Goal: Information Seeking & Learning: Learn about a topic

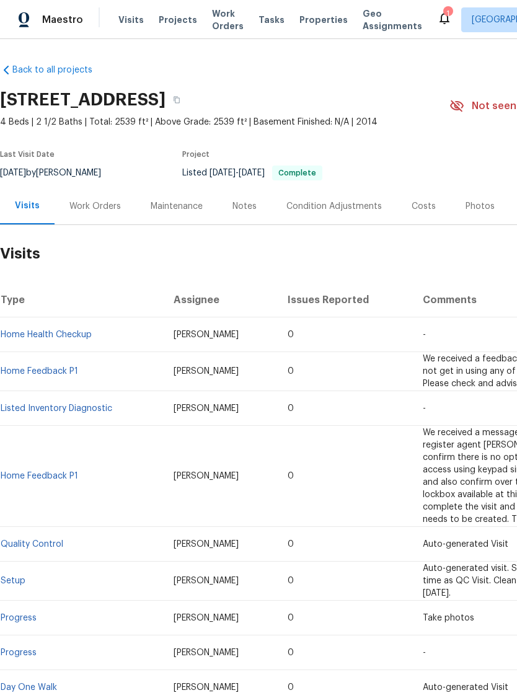
click at [468, 198] on div "Photos" at bounding box center [480, 206] width 59 height 37
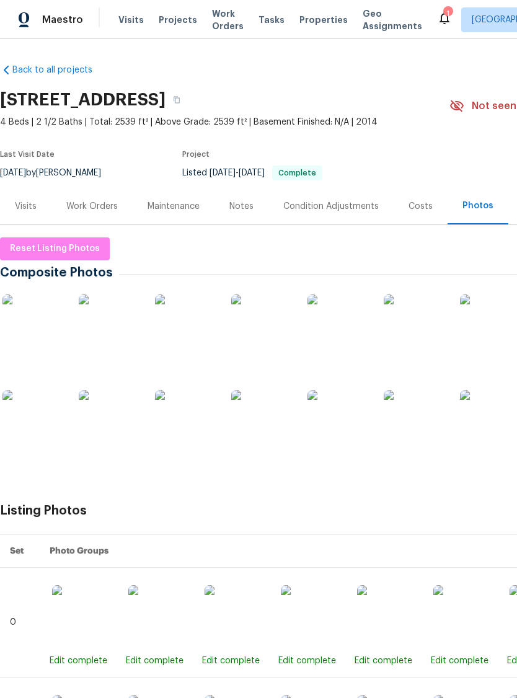
click at [35, 324] on img at bounding box center [33, 326] width 62 height 62
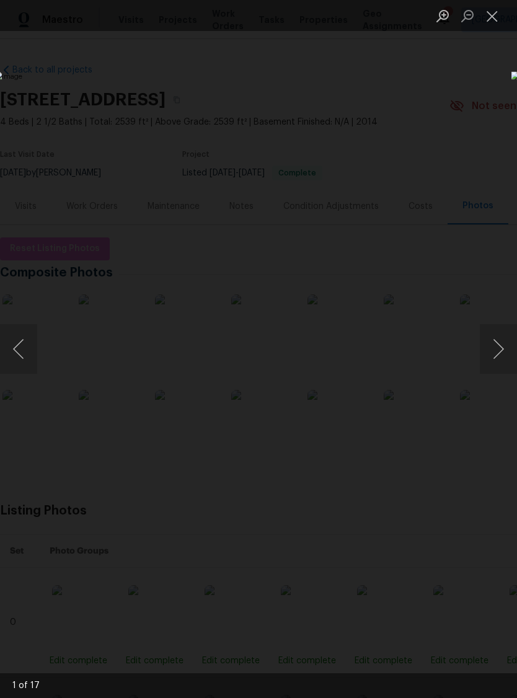
click at [509, 344] on button "Next image" at bounding box center [498, 349] width 37 height 50
click at [406, 380] on img "Lightbox" at bounding box center [199, 348] width 411 height 555
click at [508, 364] on button "Next image" at bounding box center [498, 349] width 37 height 50
click at [502, 350] on button "Next image" at bounding box center [498, 349] width 37 height 50
click at [504, 345] on button "Next image" at bounding box center [498, 349] width 37 height 50
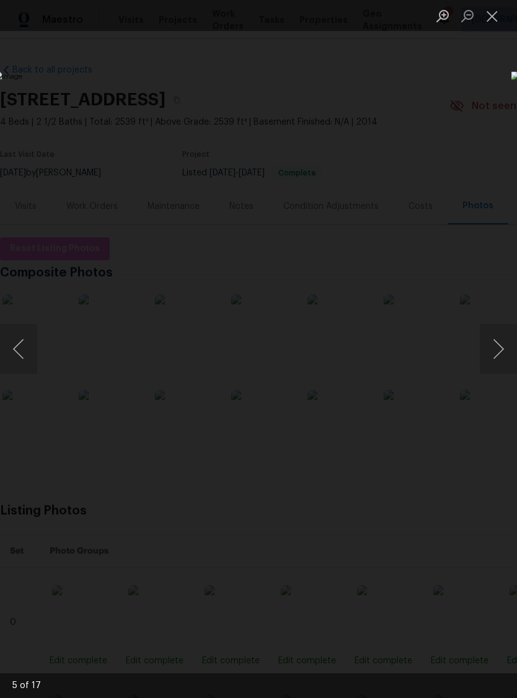
click at [502, 343] on button "Next image" at bounding box center [498, 349] width 37 height 50
click at [406, 324] on img "Lightbox" at bounding box center [199, 348] width 411 height 555
click at [495, 331] on button "Next image" at bounding box center [498, 349] width 37 height 50
click at [507, 357] on button "Next image" at bounding box center [498, 349] width 37 height 50
click at [505, 360] on button "Next image" at bounding box center [498, 349] width 37 height 50
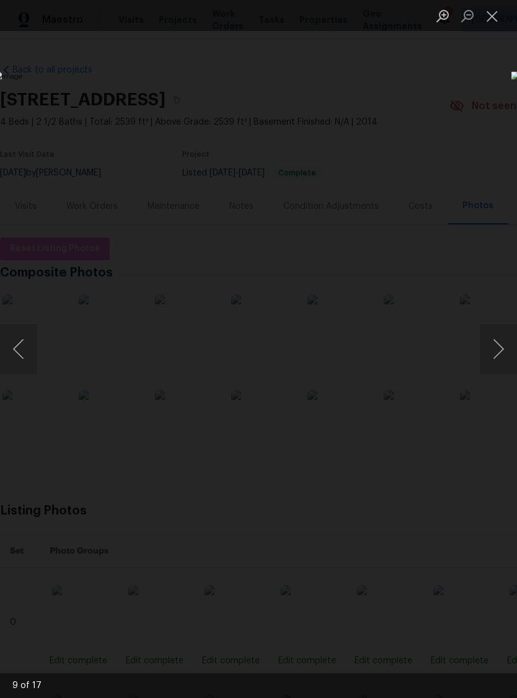
click at [507, 360] on button "Next image" at bounding box center [498, 349] width 37 height 50
click at [504, 349] on button "Next image" at bounding box center [498, 349] width 37 height 50
click at [507, 357] on button "Next image" at bounding box center [498, 349] width 37 height 50
click at [505, 363] on button "Next image" at bounding box center [498, 349] width 37 height 50
click at [494, 9] on button "Close lightbox" at bounding box center [492, 16] width 25 height 22
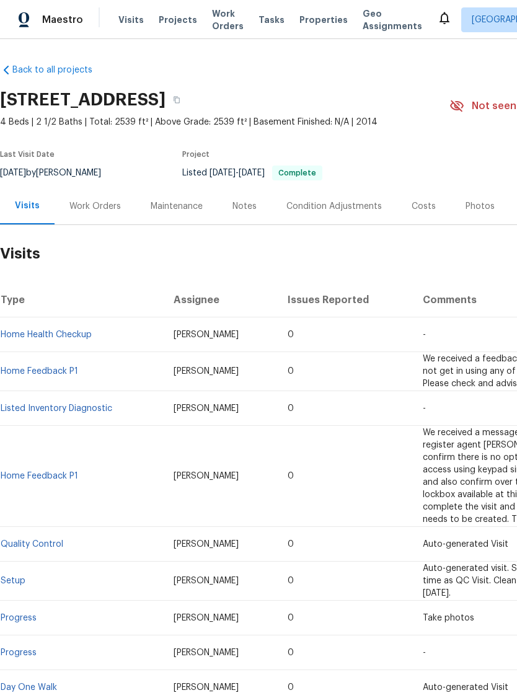
click at [97, 212] on div "Work Orders" at bounding box center [94, 206] width 51 height 12
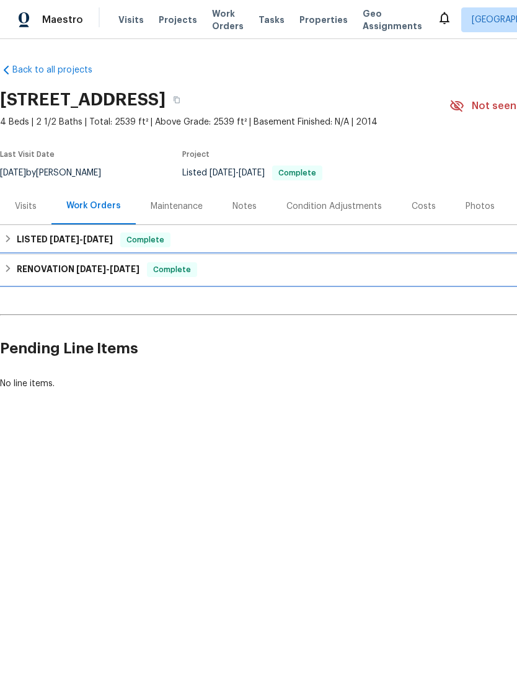
click at [78, 275] on h6 "RENOVATION [DATE] - [DATE]" at bounding box center [78, 269] width 123 height 15
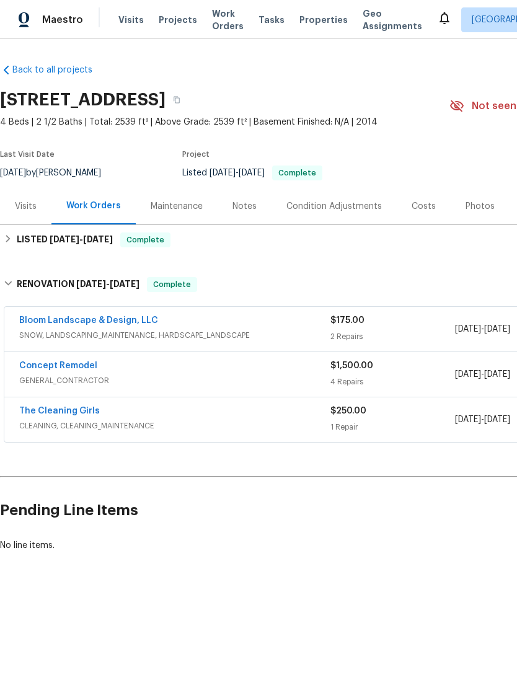
click at [35, 196] on div "Visits" at bounding box center [25, 206] width 51 height 37
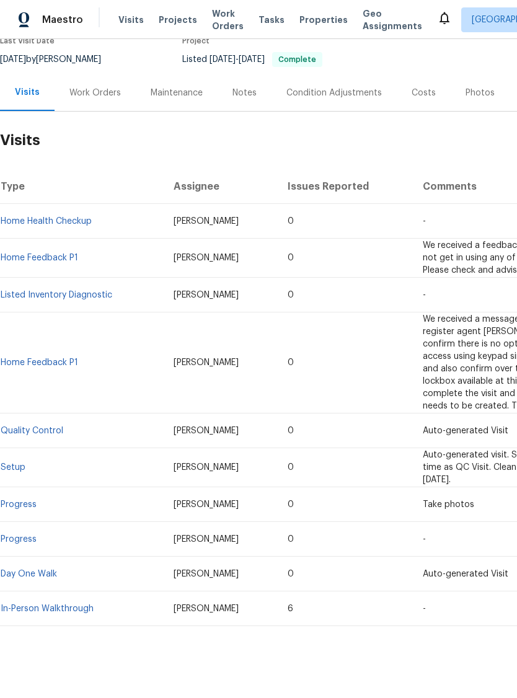
scroll to position [114, 0]
click at [318, 87] on div "Condition Adjustments" at bounding box center [335, 93] width 96 height 12
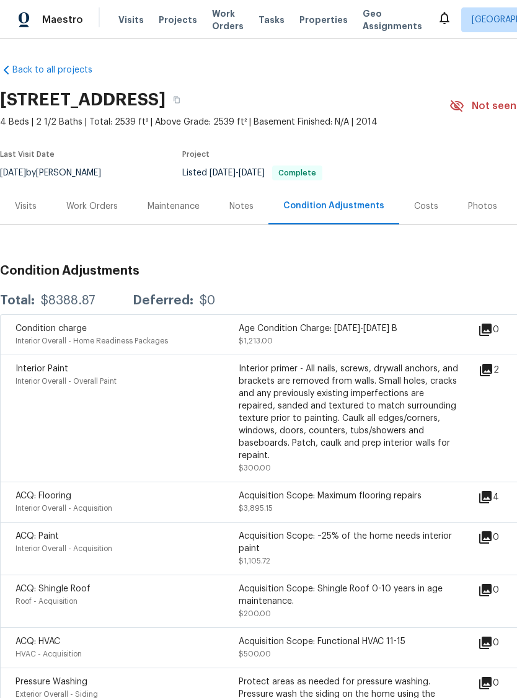
click at [94, 208] on div "Work Orders" at bounding box center [91, 206] width 51 height 12
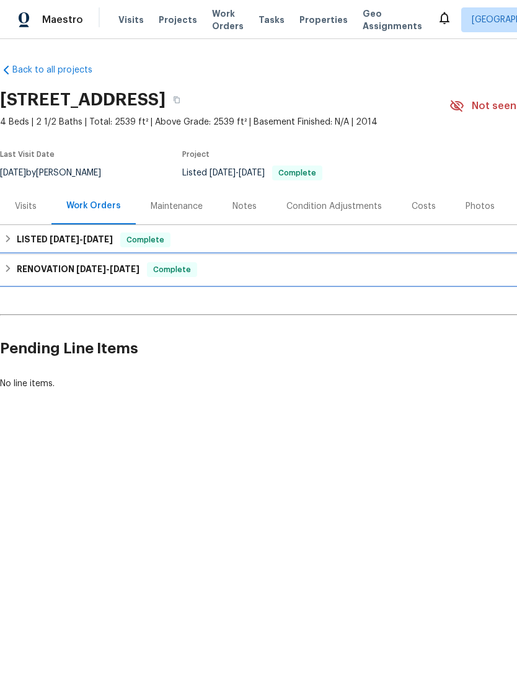
click at [57, 279] on div "RENOVATION 5/6/25 - 5/9/25 Complete" at bounding box center [350, 270] width 701 height 30
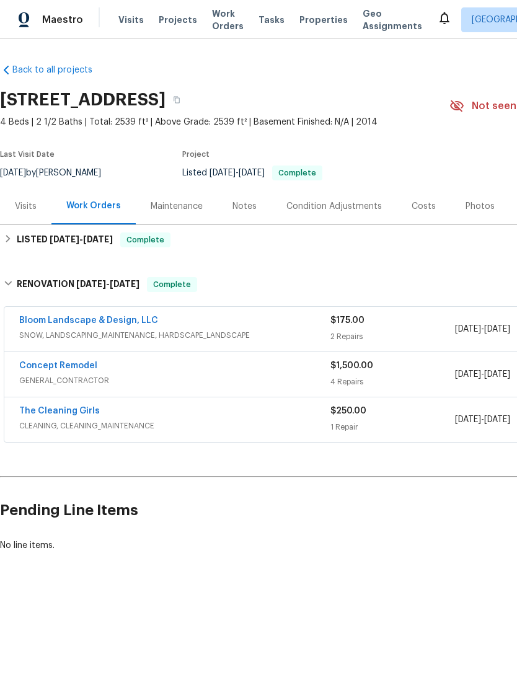
click at [422, 212] on div "Costs" at bounding box center [424, 206] width 24 height 12
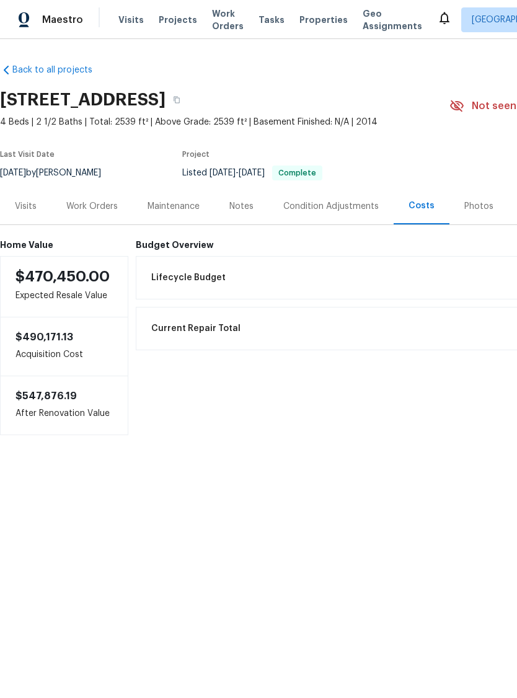
click at [95, 206] on div "Work Orders" at bounding box center [91, 206] width 51 height 12
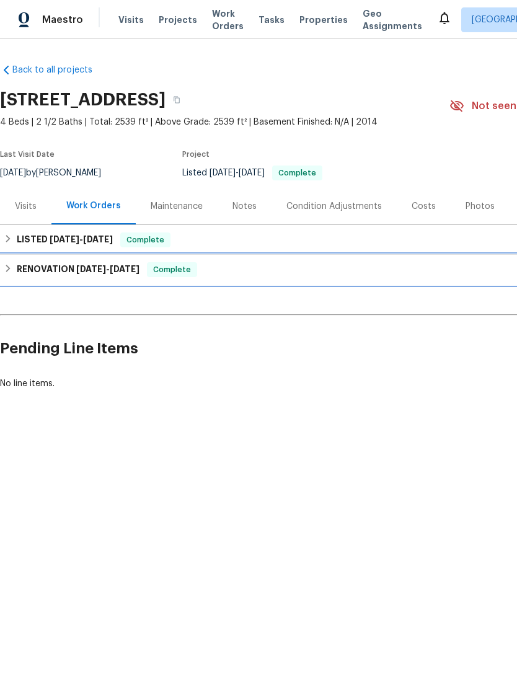
click at [89, 265] on span "[DATE]" at bounding box center [91, 269] width 30 height 9
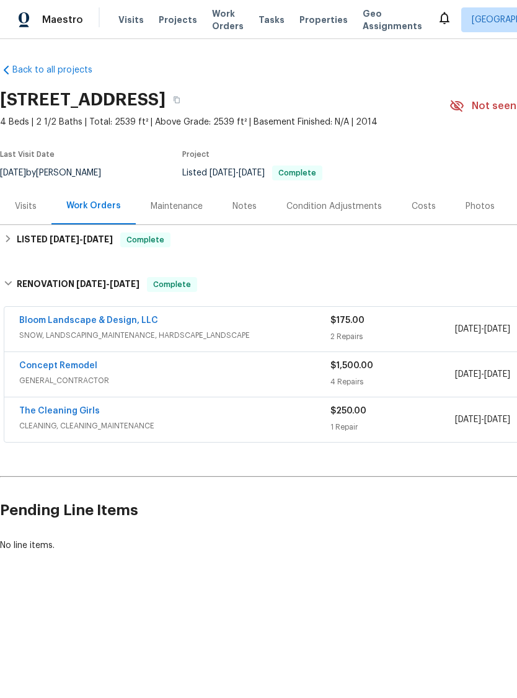
click at [72, 365] on link "Concept Remodel" at bounding box center [58, 366] width 78 height 9
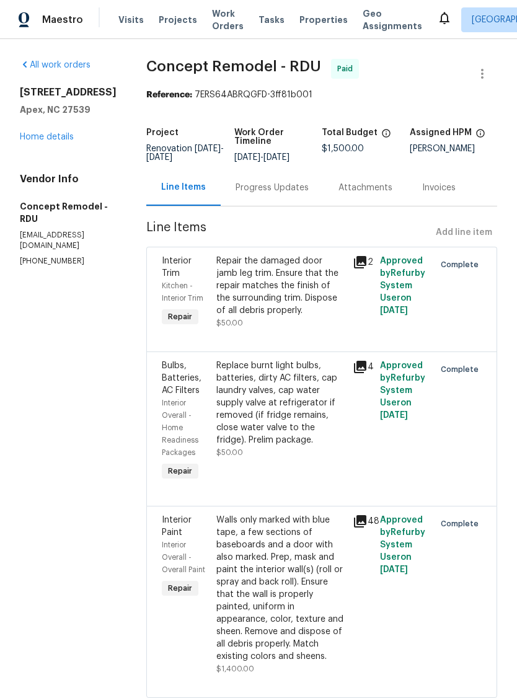
click at [48, 141] on link "Home details" at bounding box center [47, 137] width 54 height 9
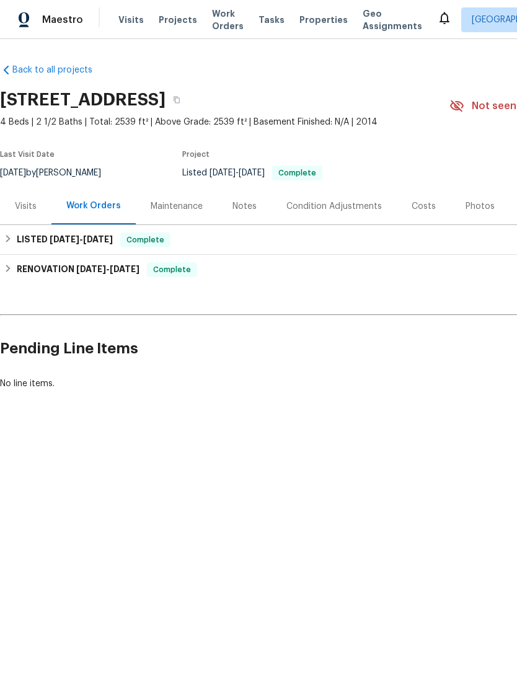
click at [246, 208] on div "Notes" at bounding box center [245, 206] width 24 height 12
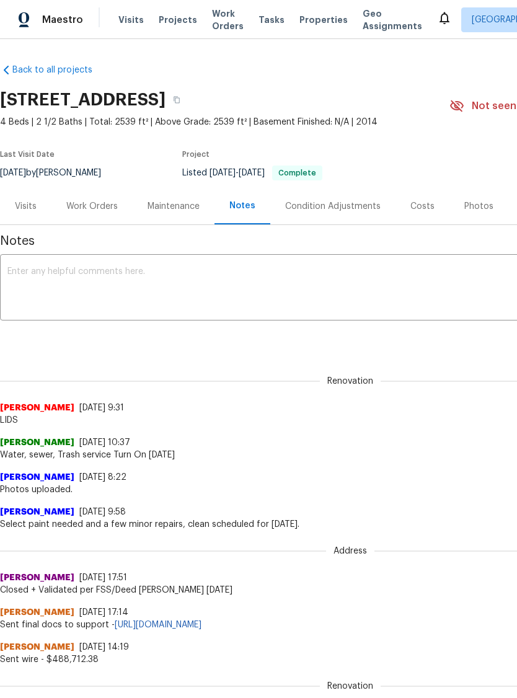
click at [90, 212] on div "Work Orders" at bounding box center [91, 206] width 51 height 12
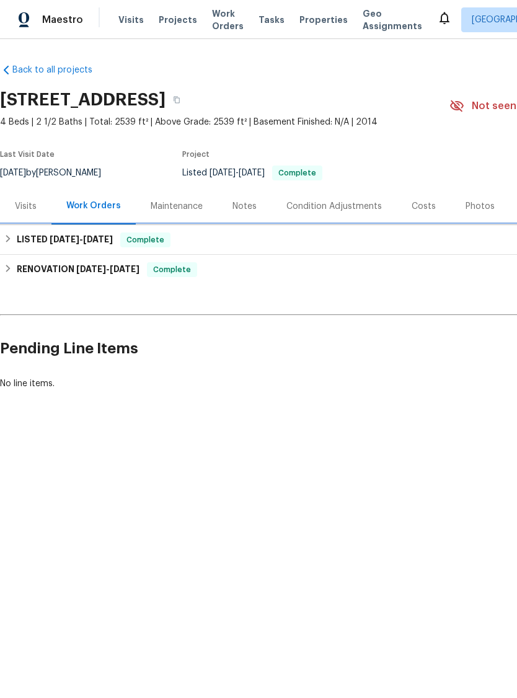
click at [68, 236] on span "[DATE]" at bounding box center [65, 239] width 30 height 9
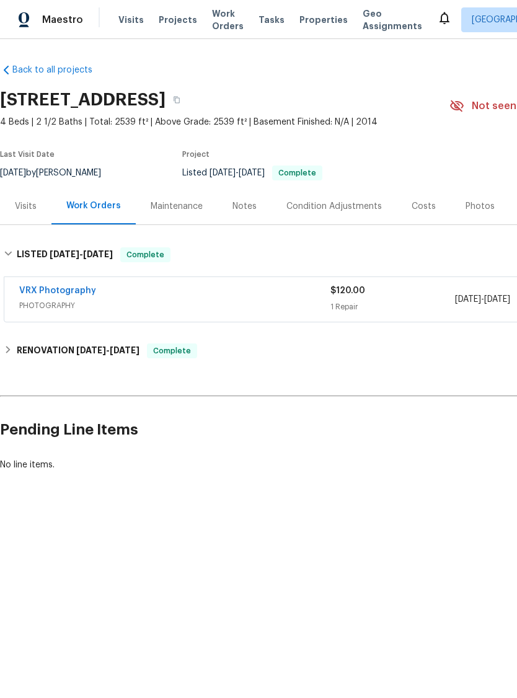
click at [87, 200] on div "Work Orders" at bounding box center [93, 206] width 55 height 12
click at [22, 203] on div "Visits" at bounding box center [26, 206] width 22 height 12
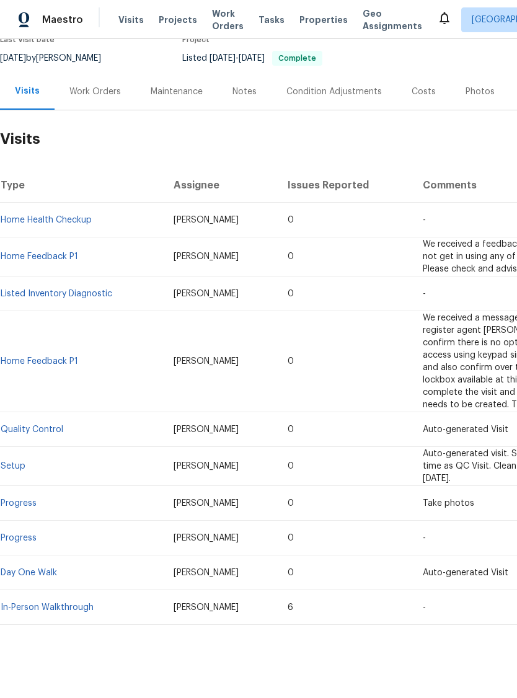
scroll to position [114, 0]
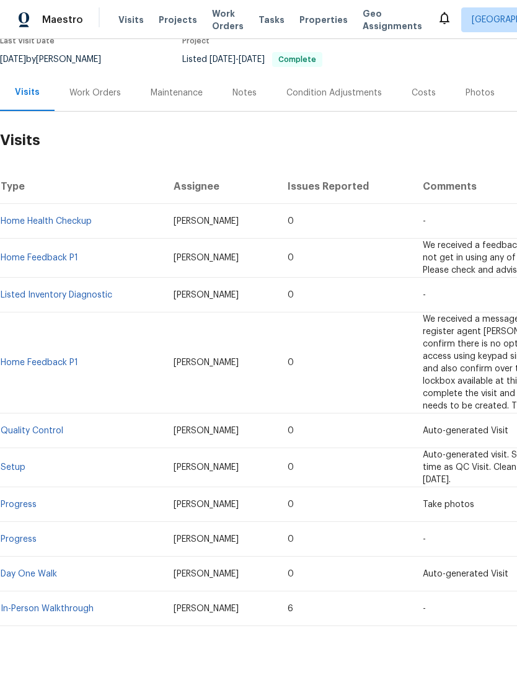
click at [87, 296] on link "Listed Inventory Diagnostic" at bounding box center [57, 295] width 112 height 9
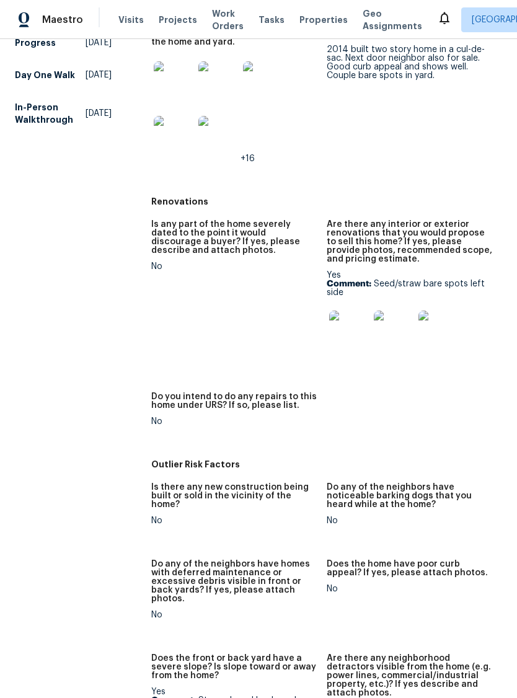
scroll to position [386, 0]
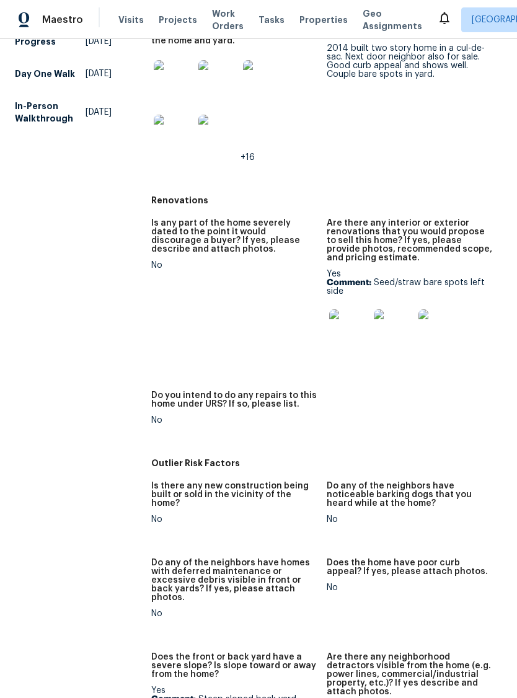
click at [352, 331] on img at bounding box center [349, 330] width 40 height 40
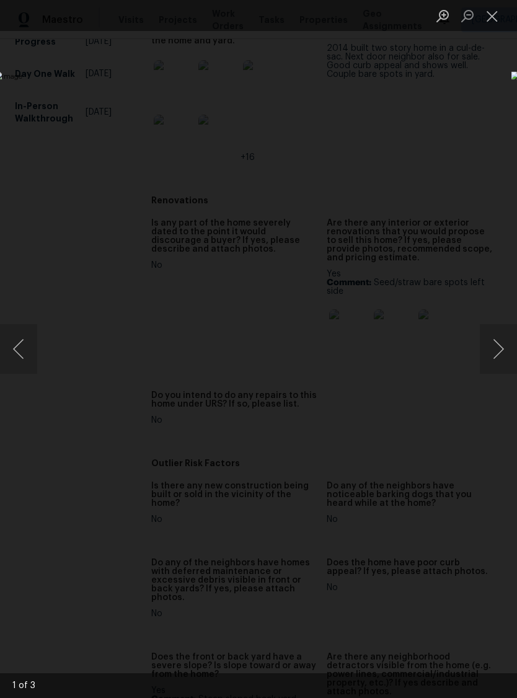
click at [503, 344] on button "Next image" at bounding box center [498, 349] width 37 height 50
click at [509, 344] on button "Next image" at bounding box center [498, 349] width 37 height 50
click at [492, 13] on button "Close lightbox" at bounding box center [492, 16] width 25 height 22
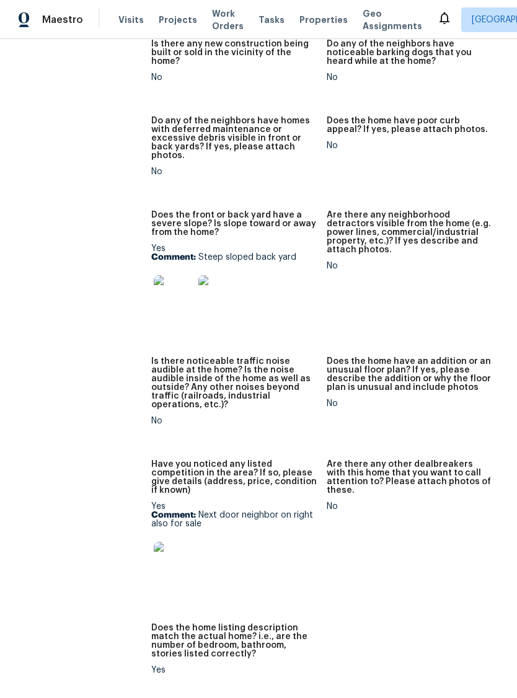
scroll to position [829, 0]
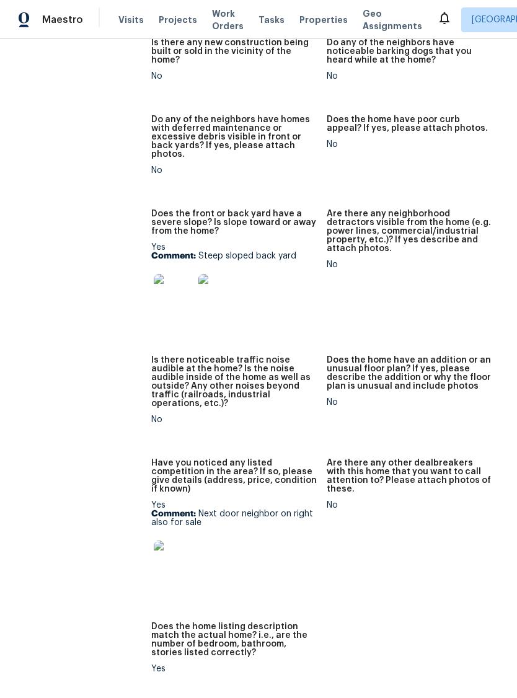
click at [159, 294] on img at bounding box center [174, 294] width 40 height 40
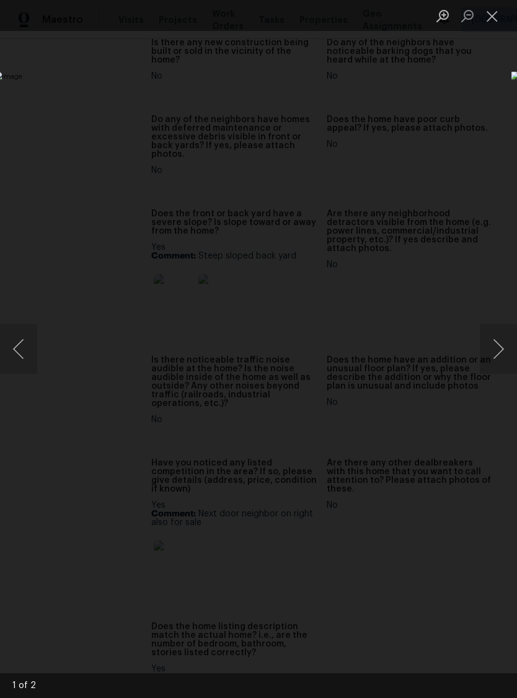
click at [507, 332] on button "Next image" at bounding box center [498, 349] width 37 height 50
click at [499, 347] on button "Next image" at bounding box center [498, 349] width 37 height 50
click at [492, 17] on button "Close lightbox" at bounding box center [492, 16] width 25 height 22
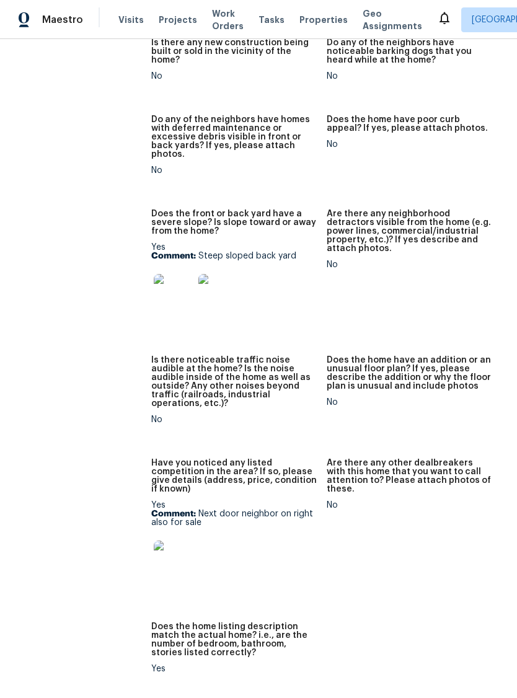
click at [171, 541] on img at bounding box center [174, 561] width 40 height 40
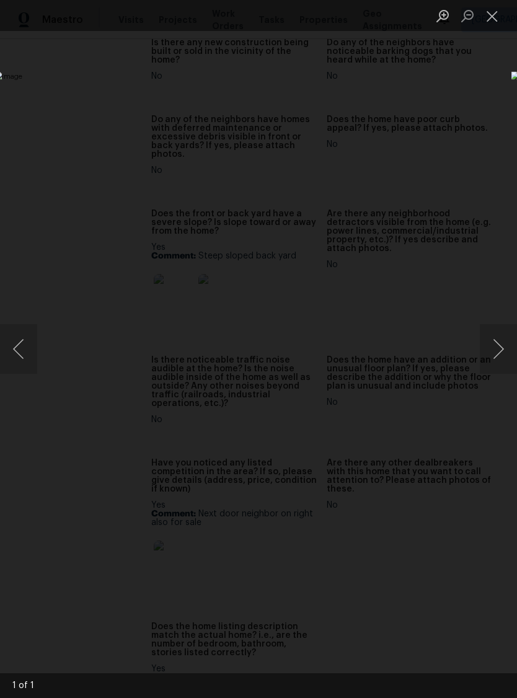
click at [496, 21] on button "Close lightbox" at bounding box center [492, 16] width 25 height 22
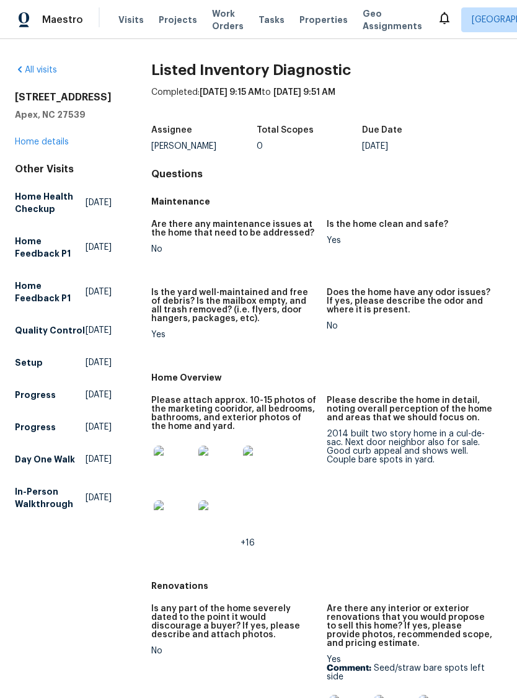
scroll to position [0, 0]
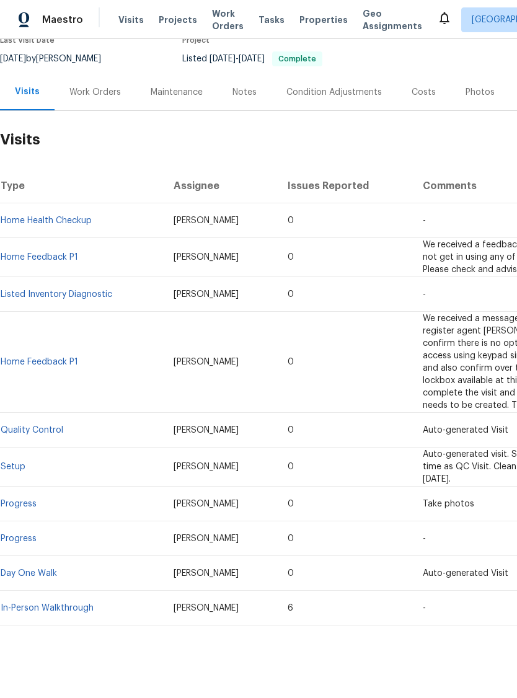
scroll to position [114, 0]
click at [87, 605] on link "In-Person Walkthrough" at bounding box center [47, 609] width 93 height 9
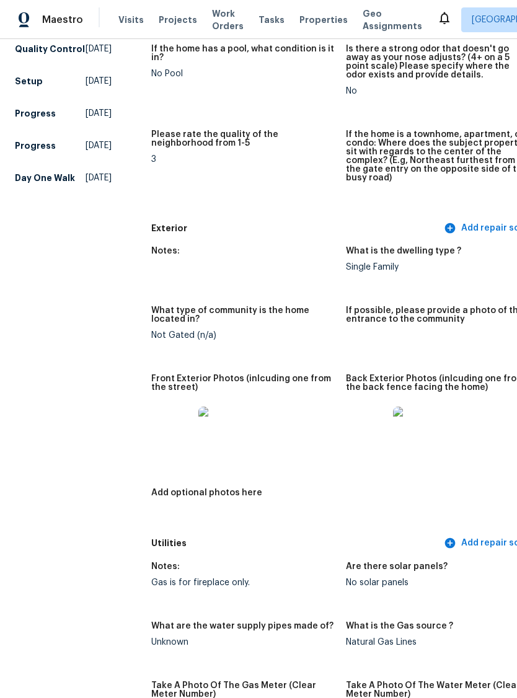
scroll to position [329, 0]
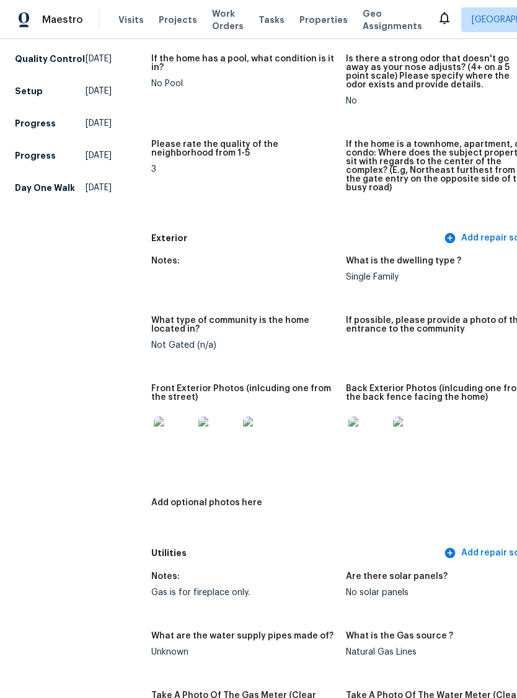
click at [154, 432] on img at bounding box center [174, 437] width 40 height 40
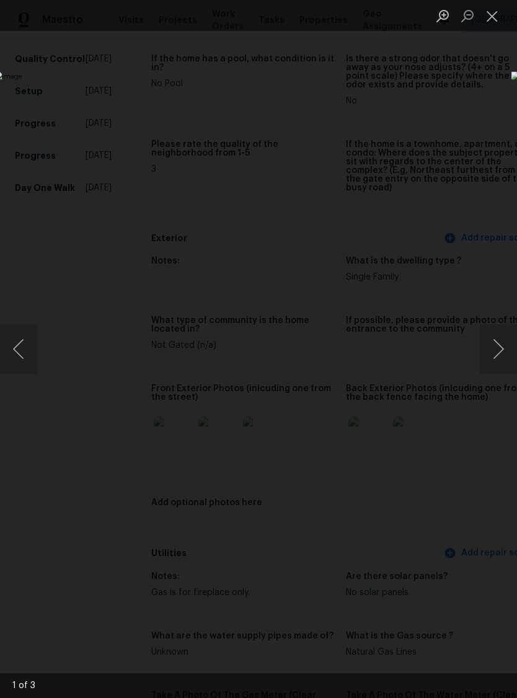
click at [502, 350] on button "Next image" at bounding box center [498, 349] width 37 height 50
click at [490, 351] on button "Next image" at bounding box center [498, 349] width 37 height 50
click at [489, 357] on button "Next image" at bounding box center [498, 349] width 37 height 50
click at [499, 12] on button "Close lightbox" at bounding box center [492, 16] width 25 height 22
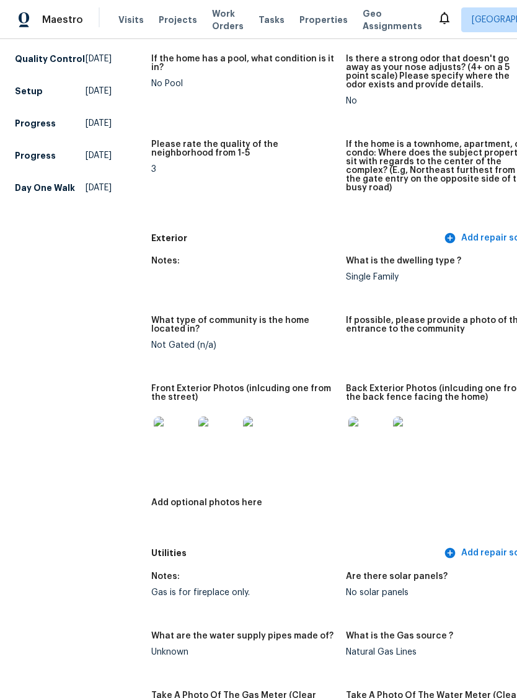
click at [349, 428] on img at bounding box center [369, 437] width 40 height 40
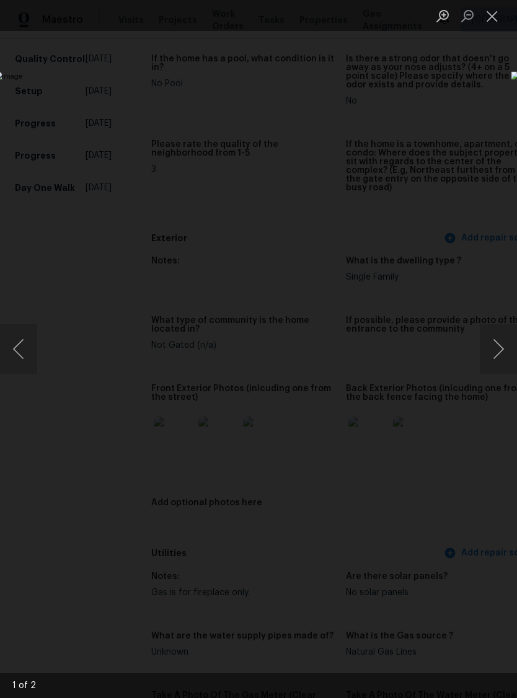
click at [499, 16] on button "Close lightbox" at bounding box center [492, 16] width 25 height 22
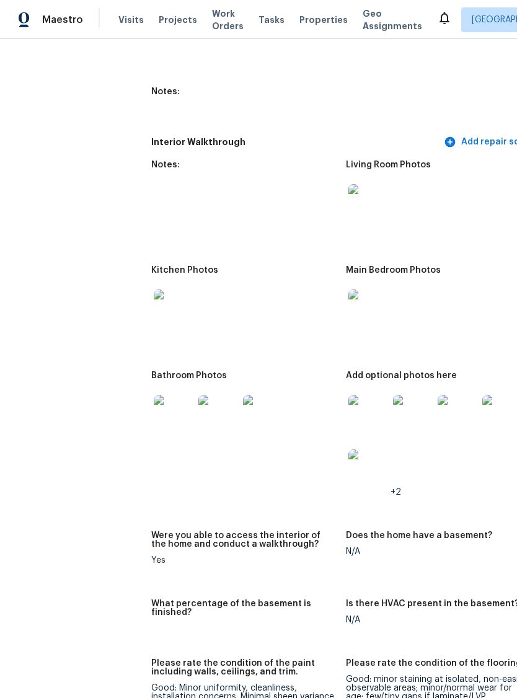
scroll to position [1518, 0]
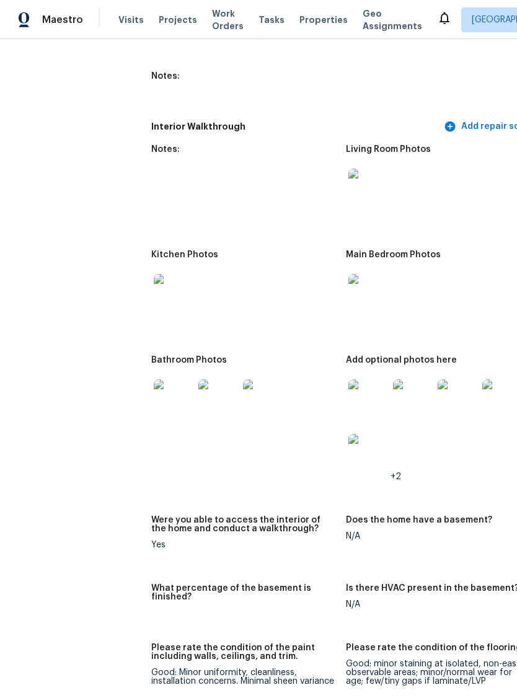
click at [243, 390] on img at bounding box center [263, 400] width 40 height 40
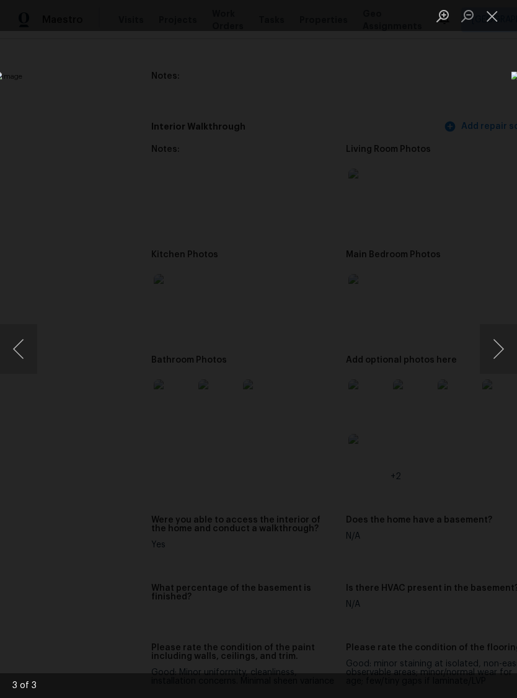
click at [22, 350] on button "Previous image" at bounding box center [18, 349] width 37 height 50
click at [16, 350] on button "Previous image" at bounding box center [18, 349] width 37 height 50
click at [21, 344] on button "Previous image" at bounding box center [18, 349] width 37 height 50
click at [24, 346] on button "Previous image" at bounding box center [18, 349] width 37 height 50
click at [500, 25] on button "Close lightbox" at bounding box center [492, 16] width 25 height 22
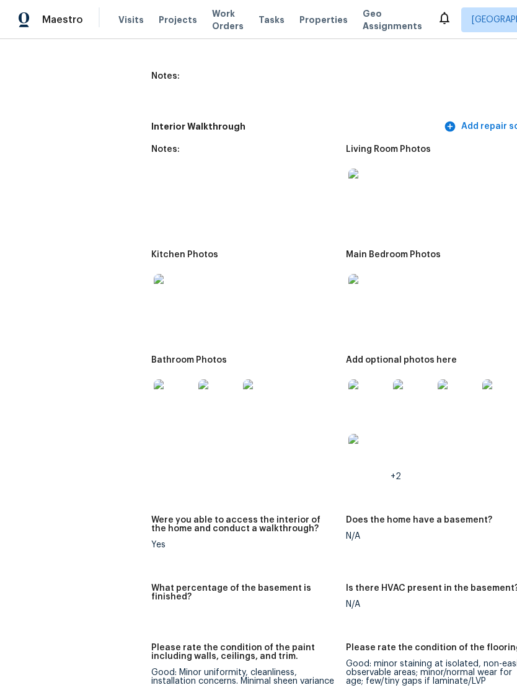
click at [349, 388] on img at bounding box center [369, 400] width 40 height 40
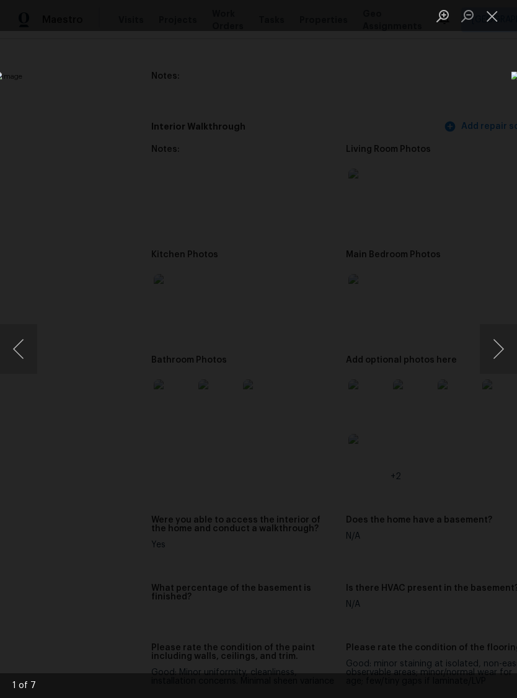
click at [502, 338] on button "Next image" at bounding box center [498, 349] width 37 height 50
click at [499, 351] on button "Next image" at bounding box center [498, 349] width 37 height 50
click at [500, 349] on button "Next image" at bounding box center [498, 349] width 37 height 50
click at [499, 345] on button "Next image" at bounding box center [498, 349] width 37 height 50
click at [501, 349] on button "Next image" at bounding box center [498, 349] width 37 height 50
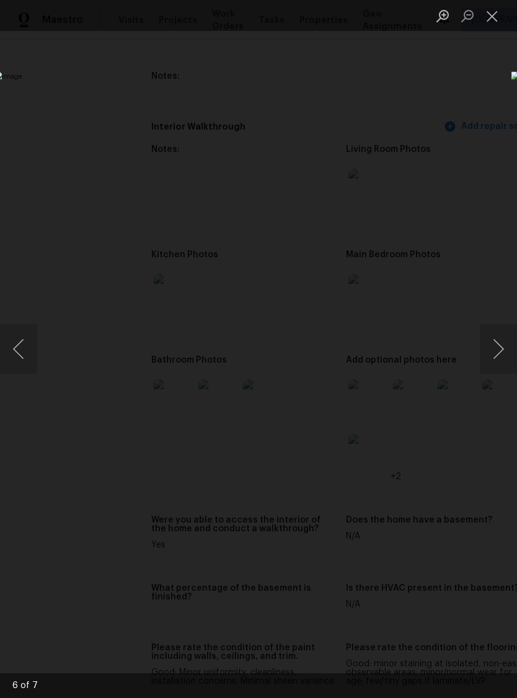
click at [500, 349] on button "Next image" at bounding box center [498, 349] width 37 height 50
click at [501, 351] on button "Next image" at bounding box center [498, 349] width 37 height 50
click at [502, 353] on button "Next image" at bounding box center [498, 349] width 37 height 50
click at [493, 20] on button "Close lightbox" at bounding box center [492, 16] width 25 height 22
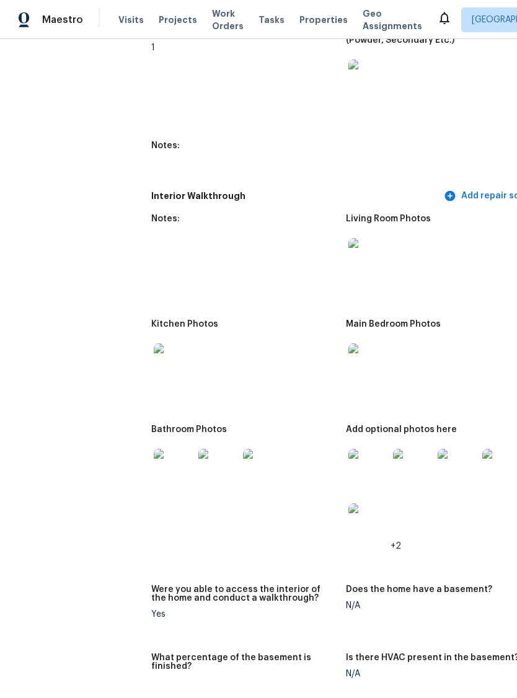
scroll to position [1434, 0]
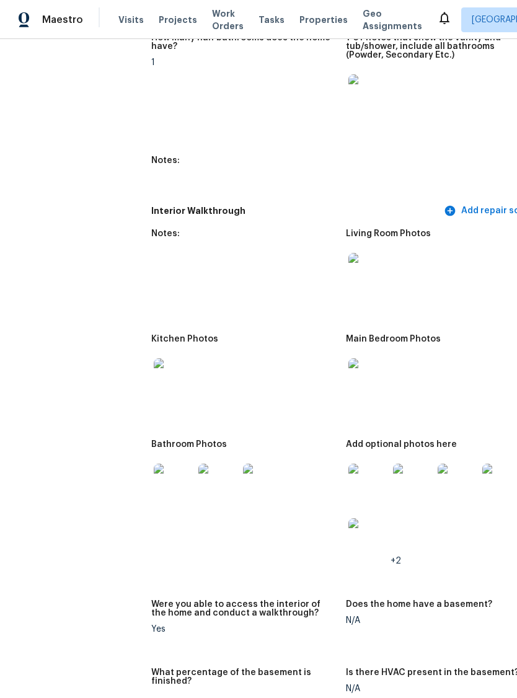
click at [354, 269] on img at bounding box center [369, 273] width 40 height 40
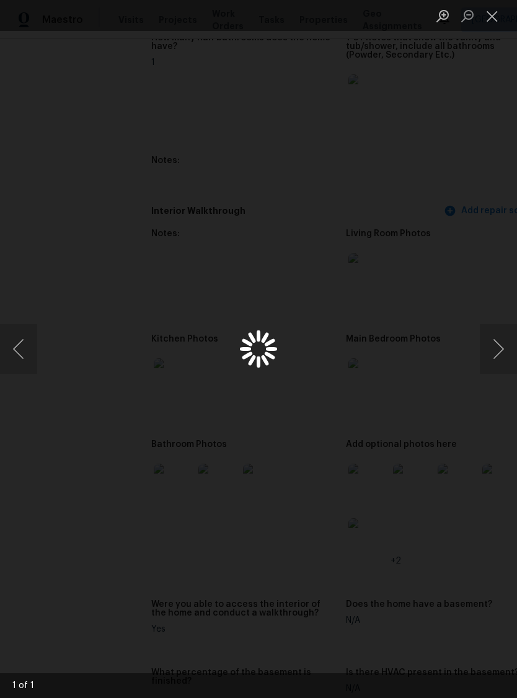
click at [353, 268] on div "Lightbox" at bounding box center [258, 349] width 517 height 698
click at [499, 13] on button "Close lightbox" at bounding box center [492, 16] width 25 height 22
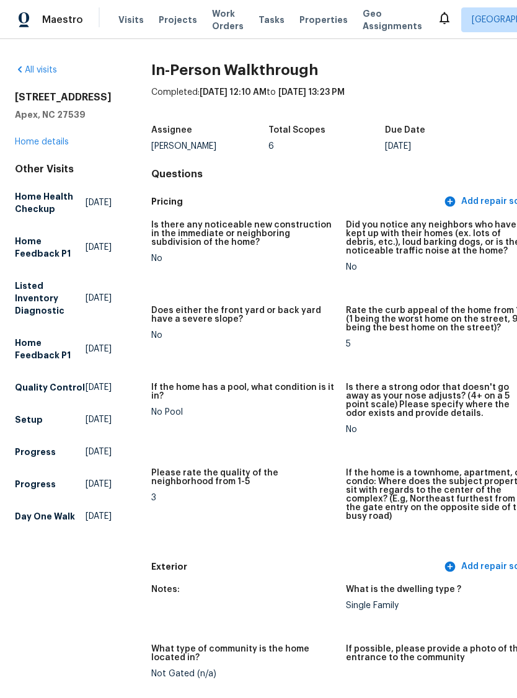
scroll to position [0, 0]
click at [50, 148] on div "[STREET_ADDRESS] Home details" at bounding box center [63, 119] width 97 height 57
click at [43, 146] on link "Home details" at bounding box center [42, 142] width 54 height 9
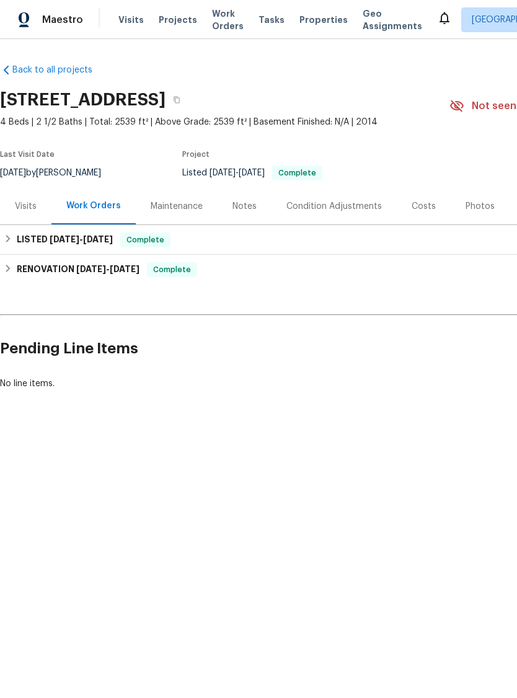
click at [468, 207] on div "Photos" at bounding box center [480, 206] width 29 height 12
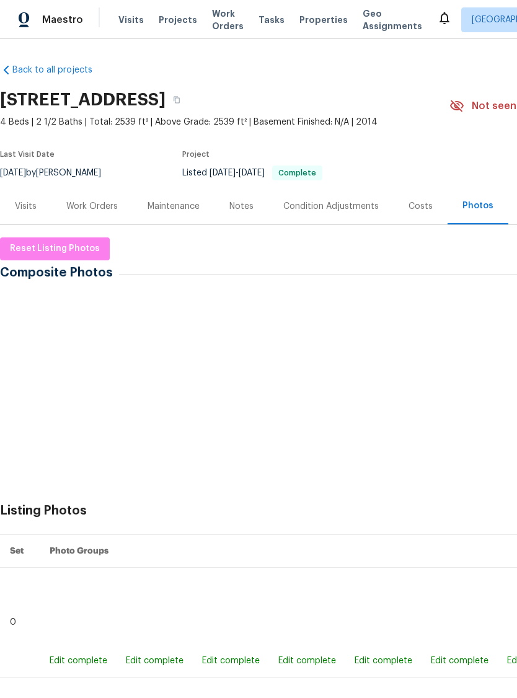
click at [35, 334] on img at bounding box center [33, 326] width 62 height 62
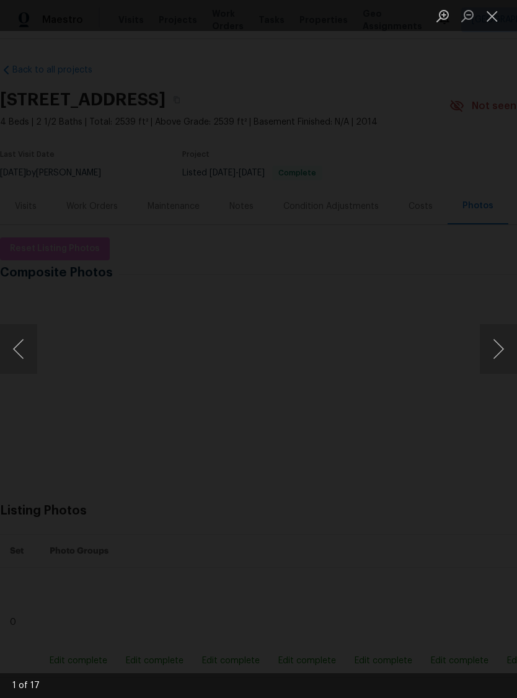
click at [506, 345] on button "Next image" at bounding box center [498, 349] width 37 height 50
click at [506, 341] on button "Next image" at bounding box center [498, 349] width 37 height 50
click at [498, 342] on button "Next image" at bounding box center [498, 349] width 37 height 50
click at [502, 341] on button "Next image" at bounding box center [498, 349] width 37 height 50
click at [505, 349] on button "Next image" at bounding box center [498, 349] width 37 height 50
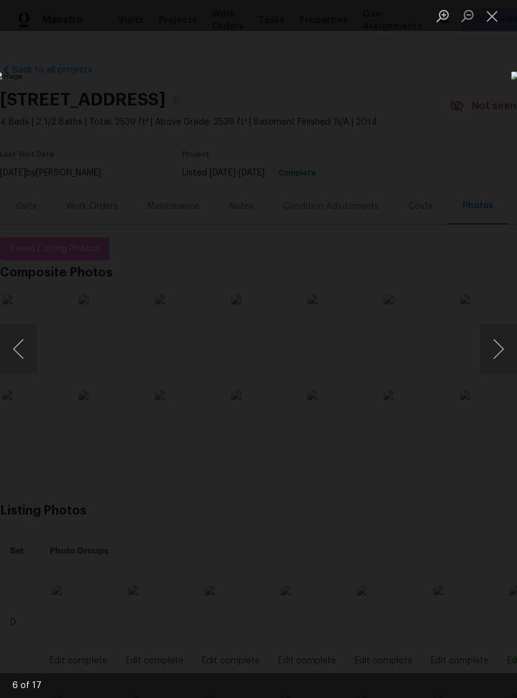
click at [507, 350] on button "Next image" at bounding box center [498, 349] width 37 height 50
click at [504, 343] on button "Next image" at bounding box center [498, 349] width 37 height 50
click at [499, 11] on button "Close lightbox" at bounding box center [492, 16] width 25 height 22
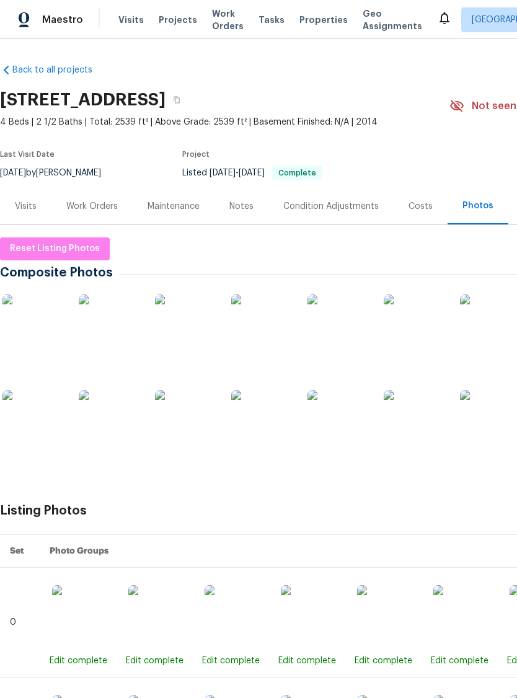
click at [89, 212] on div "Work Orders" at bounding box center [91, 206] width 51 height 12
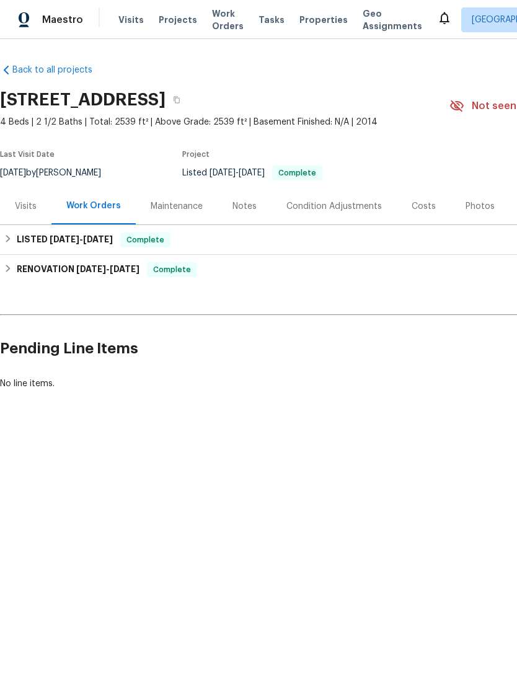
click at [31, 210] on div "Visits" at bounding box center [26, 206] width 22 height 12
